Goal: Task Accomplishment & Management: Use online tool/utility

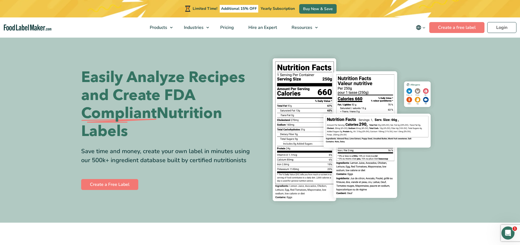
click at [503, 33] on nav "Products Food Nutrition Labelling Supplements Formulation & Labelling Industrie…" at bounding box center [260, 27] width 520 height 20
click at [502, 30] on link "Login" at bounding box center [501, 27] width 29 height 11
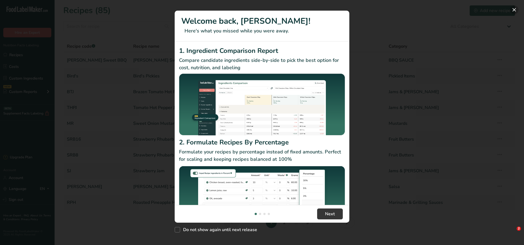
click at [512, 9] on button "New Features" at bounding box center [514, 9] width 9 height 9
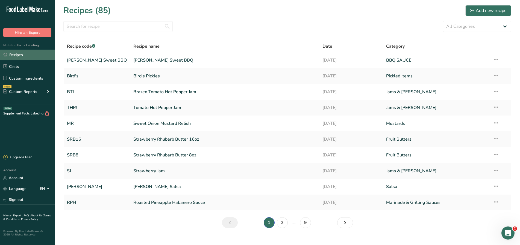
click at [23, 57] on link "Recipes" at bounding box center [27, 55] width 55 height 10
click at [96, 29] on input "text" at bounding box center [117, 26] width 109 height 11
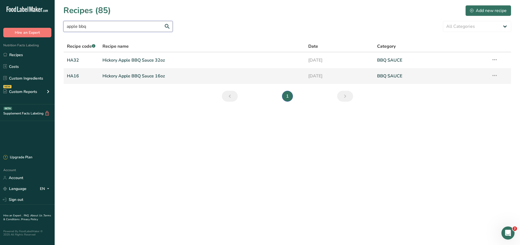
type input "apple bbq"
click at [155, 74] on link "Hickory Apple BBQ Sauce 16oz" at bounding box center [201, 75] width 199 height 11
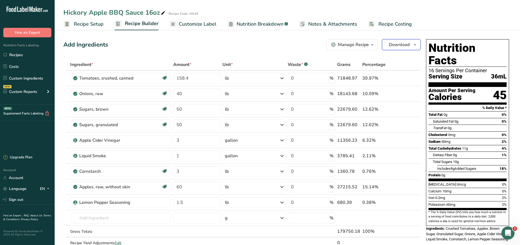
click at [414, 45] on icon "button" at bounding box center [415, 45] width 4 height 7
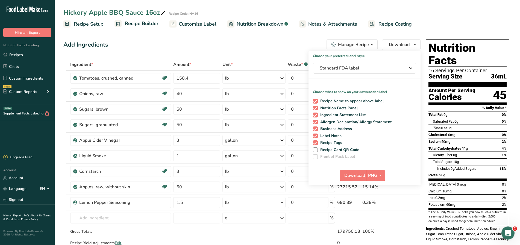
click at [452, 19] on ul "Recipe Setup Recipe Builder Customize Label Nutrition Breakdown .a-a{fill:#3473…" at bounding box center [287, 23] width 465 height 13
